Goal: Use online tool/utility

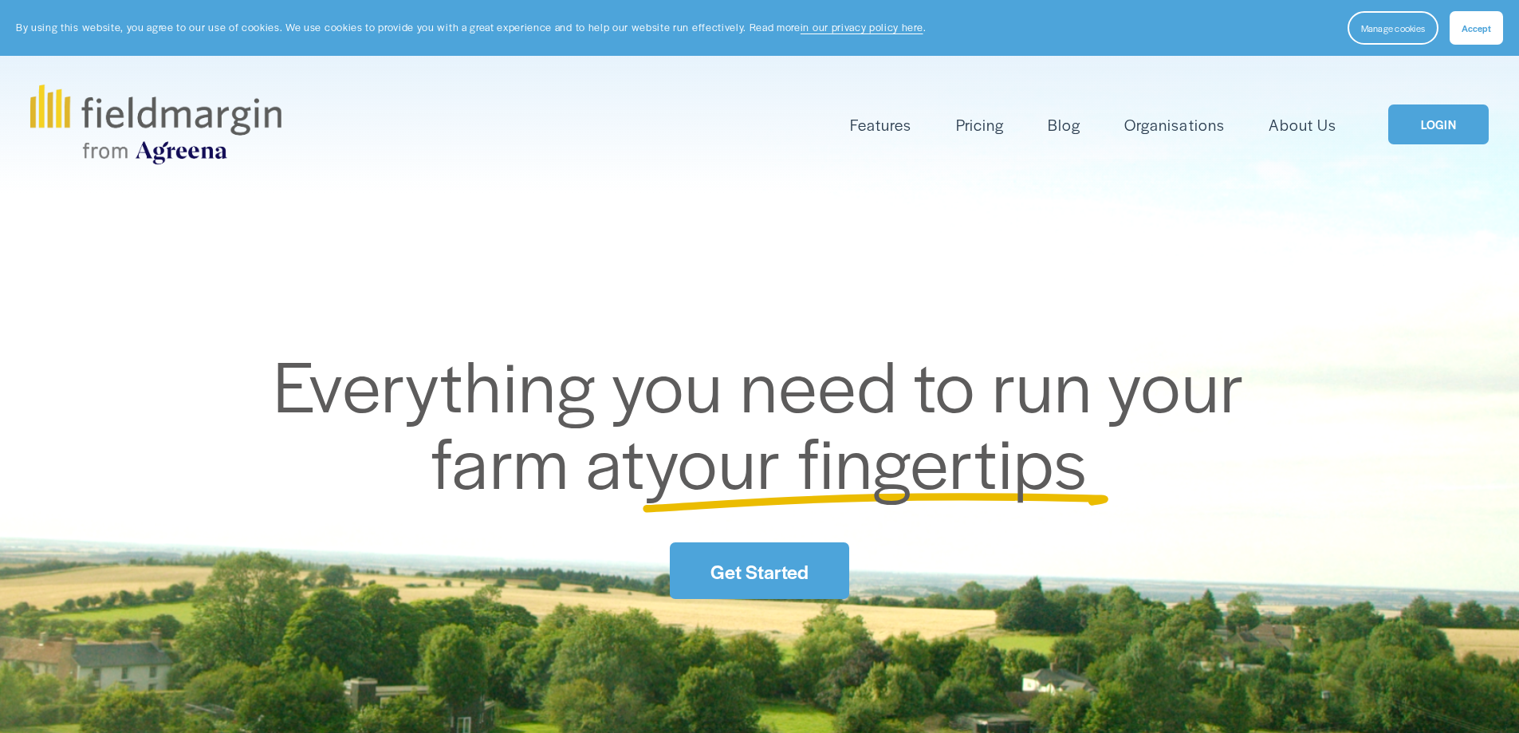
click at [1428, 115] on link "LOGIN" at bounding box center [1439, 124] width 100 height 41
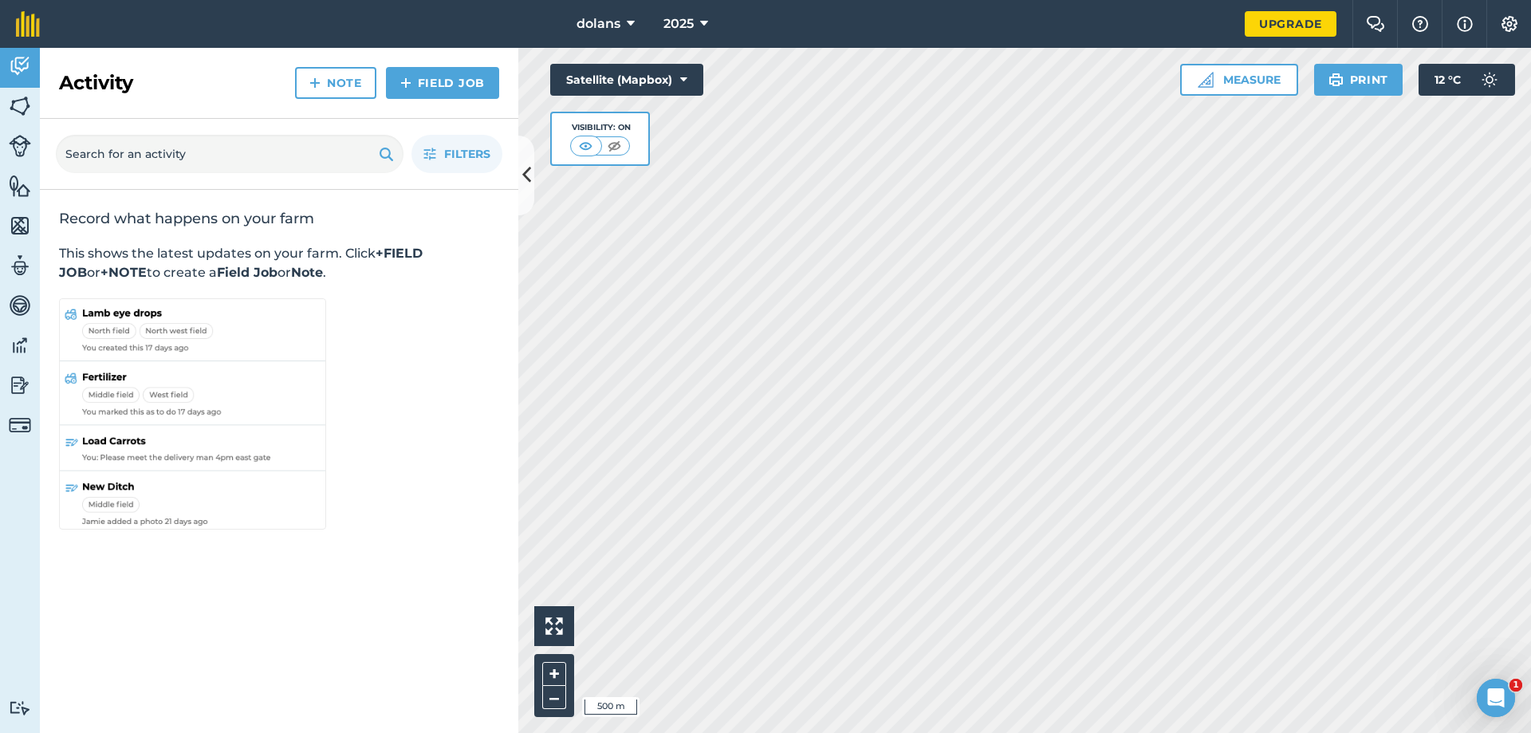
click at [874, 37] on div "dolans 2025 Upgrade Farm Chat Help Info Settings Map printing is not available …" at bounding box center [765, 366] width 1531 height 733
click at [1276, 9] on div "dolans 2025 Upgrade Farm Chat Help Info Settings Map printing is not available …" at bounding box center [765, 366] width 1531 height 733
click at [936, 732] on html "dolans 2025 Upgrade Farm Chat Help Info Settings Map printing is not available …" at bounding box center [765, 366] width 1531 height 733
click at [1383, 732] on html "dolans 2025 Upgrade Farm Chat Help Info Settings Map printing is not available …" at bounding box center [765, 366] width 1531 height 733
click at [1357, 77] on div "Hello i 500 m + – Satellite (Mapbox) Visibility: On Measure Print 12 ° C" at bounding box center [1024, 390] width 1013 height 685
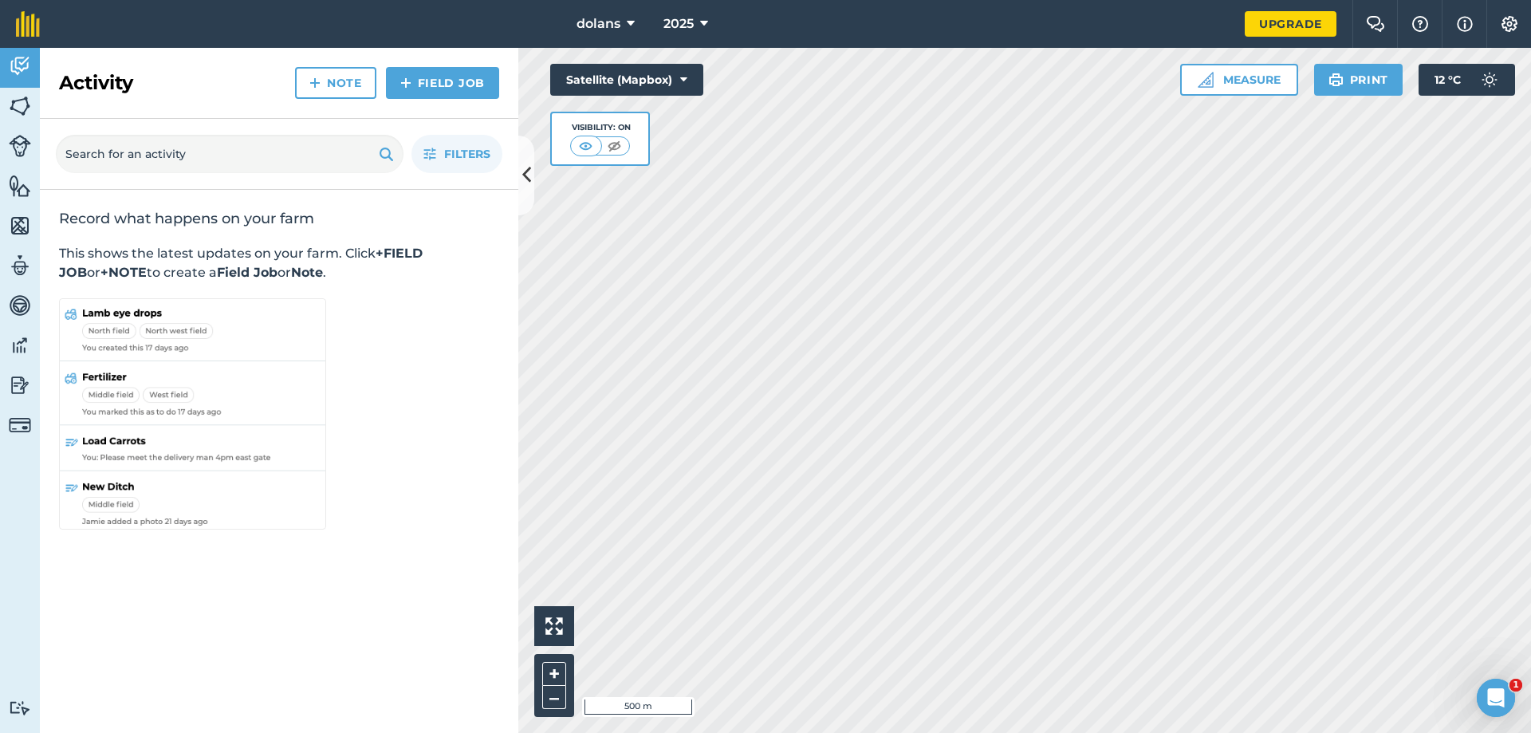
click at [1010, 0] on html "dolans 2025 Upgrade Farm Chat Help Info Settings Map printing is not available …" at bounding box center [765, 366] width 1531 height 733
click at [869, 29] on div "dolans 2025 Upgrade Farm Chat Help Info Settings Map printing is not available …" at bounding box center [765, 366] width 1531 height 733
click at [1273, 85] on button "Measure" at bounding box center [1239, 80] width 118 height 32
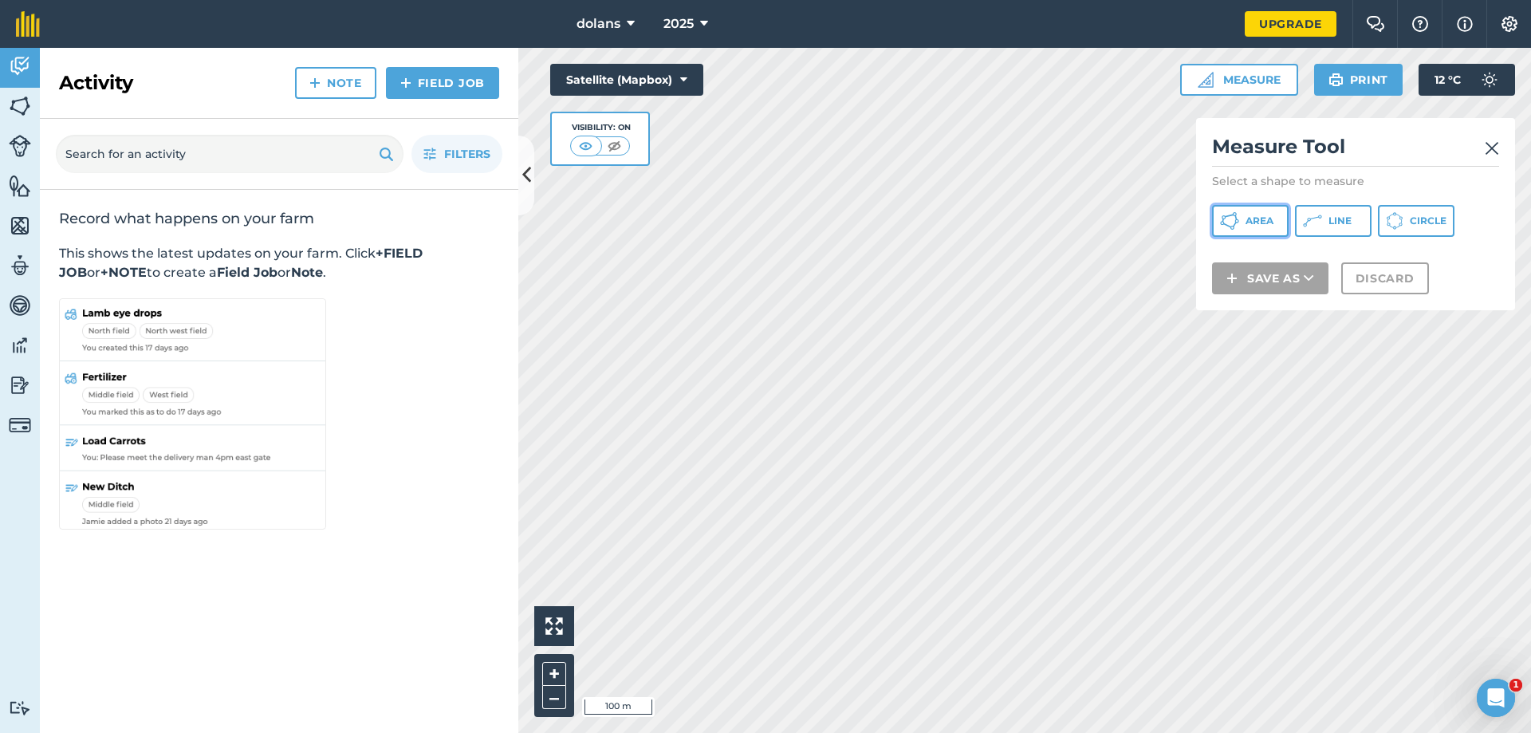
click at [1248, 216] on span "Area" at bounding box center [1260, 221] width 28 height 13
